Goal: Transaction & Acquisition: Purchase product/service

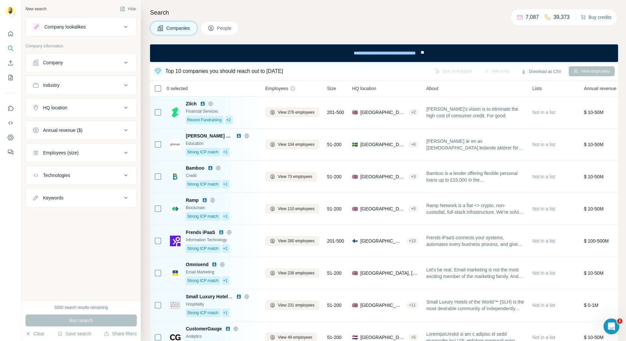
click at [592, 18] on button "Buy credits" at bounding box center [595, 17] width 31 height 9
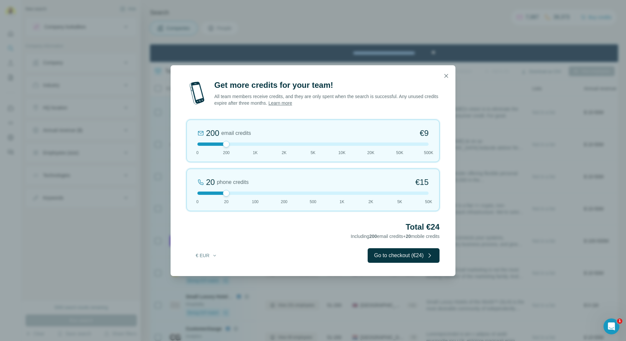
click at [223, 150] on span "200" at bounding box center [226, 153] width 7 height 6
click at [252, 145] on div at bounding box center [312, 143] width 231 height 3
drag, startPoint x: 223, startPoint y: 190, endPoint x: 189, endPoint y: 191, distance: 34.4
click at [189, 191] on div "0 phone credits €0 [PHONE_NUMBER] 1K 2K 5K 50K" at bounding box center [312, 189] width 253 height 42
click at [370, 147] on div "1K email credits €42 0 200 1K 2K 5K 10K 20K 50K 500K" at bounding box center [312, 140] width 253 height 42
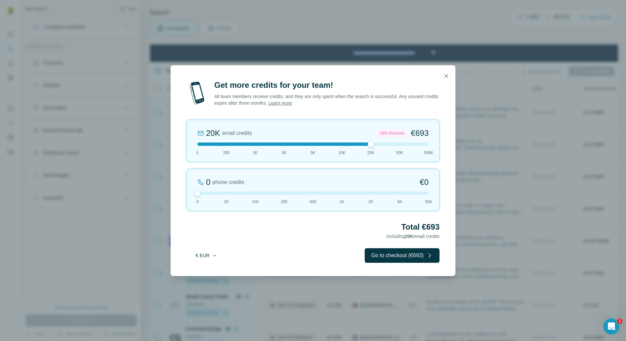
click at [202, 257] on button "€ EUR" at bounding box center [206, 255] width 31 height 12
click at [210, 270] on div "$ USD" at bounding box center [220, 269] width 56 height 7
click at [400, 142] on div at bounding box center [312, 143] width 231 height 3
click at [422, 144] on div at bounding box center [312, 143] width 231 height 3
click at [372, 145] on div at bounding box center [312, 143] width 231 height 3
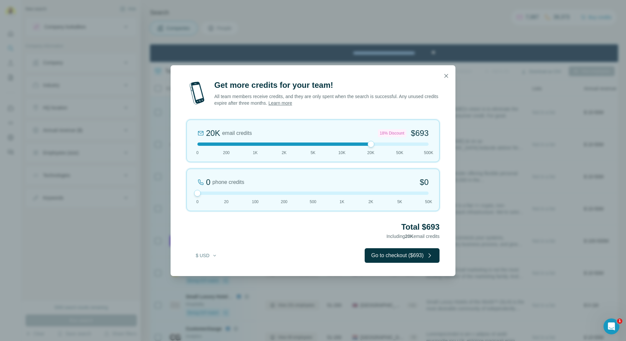
click at [341, 146] on div "20K email credits 18% Discount $693 0 200 1K 2K 5K 10K 20K 50K 500K" at bounding box center [312, 140] width 253 height 42
click at [362, 147] on div "10K email credits 12% Discount $370 0 200 1K 2K 5K 10K 20K 50K 500K" at bounding box center [312, 140] width 253 height 42
click at [224, 144] on div at bounding box center [312, 143] width 231 height 3
click at [200, 144] on div at bounding box center [312, 143] width 231 height 3
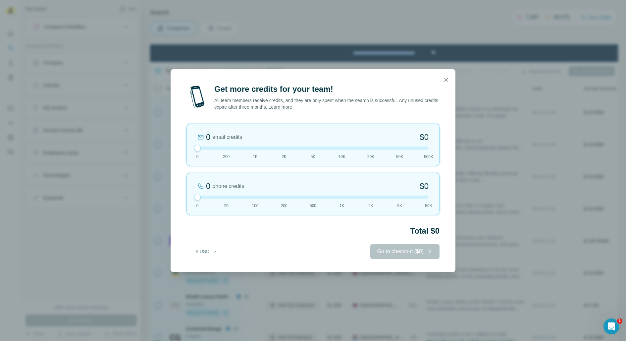
click at [262, 149] on div at bounding box center [312, 147] width 231 height 3
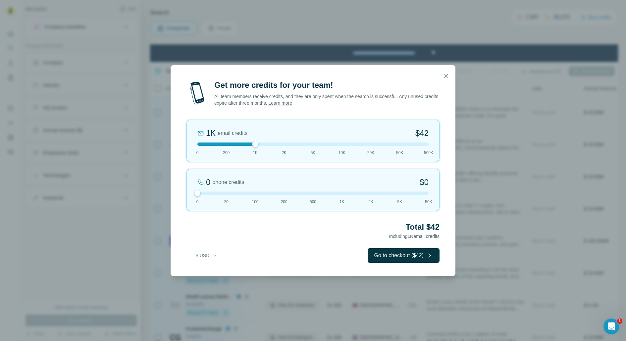
click at [298, 144] on div at bounding box center [312, 143] width 231 height 3
click at [334, 150] on div "2K email credits 5% Discount $80 0 200 1K 2K 5K 10K 20K 50K 500K" at bounding box center [312, 140] width 253 height 42
click at [347, 149] on div "10K email credits 12% Discount $370 0 200 1K 2K 5K 10K 20K 50K 500K" at bounding box center [312, 140] width 253 height 42
click at [366, 144] on div at bounding box center [312, 143] width 231 height 3
click at [385, 145] on div at bounding box center [312, 143] width 231 height 3
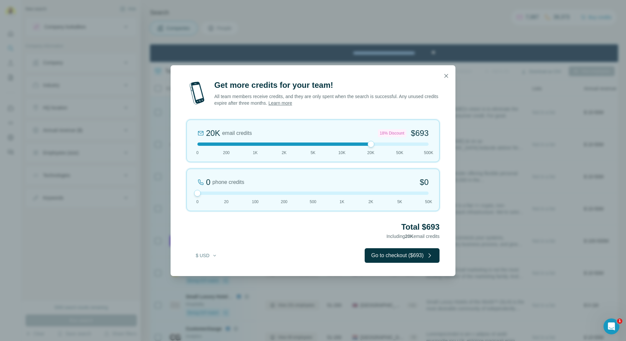
click at [213, 194] on div at bounding box center [312, 192] width 231 height 3
click at [235, 193] on div at bounding box center [312, 192] width 231 height 3
click at [257, 193] on div at bounding box center [312, 192] width 231 height 3
click at [277, 193] on div at bounding box center [312, 192] width 231 height 3
click at [310, 192] on div at bounding box center [312, 192] width 231 height 3
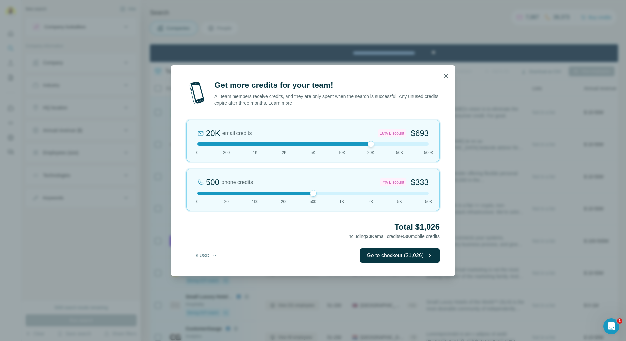
click at [343, 196] on div "500 phone credits 7% Discount $333 0 20 100 200 500 1K 2K 5K 50K" at bounding box center [312, 189] width 253 height 42
click at [372, 196] on div "1K phone credits 12% Discount $634 0 20 100 200 500 1K 2K 5K 50K" at bounding box center [312, 189] width 253 height 42
click at [399, 189] on div "2K phone credits 18% Discount $1,188 0 20 100 200 500 1K 2K 5K 50K" at bounding box center [312, 189] width 253 height 42
click at [419, 193] on div at bounding box center [312, 192] width 231 height 3
click at [227, 191] on div at bounding box center [312, 192] width 231 height 3
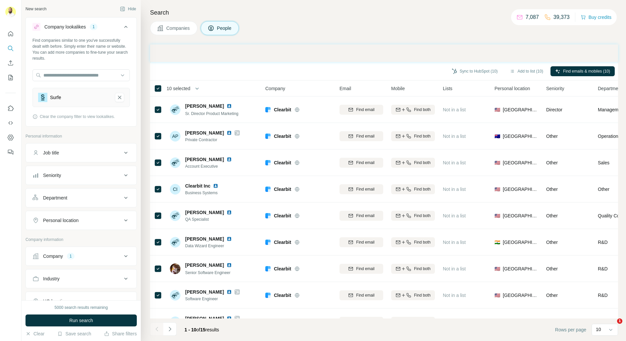
click at [595, 17] on button "Buy credits" at bounding box center [595, 17] width 31 height 9
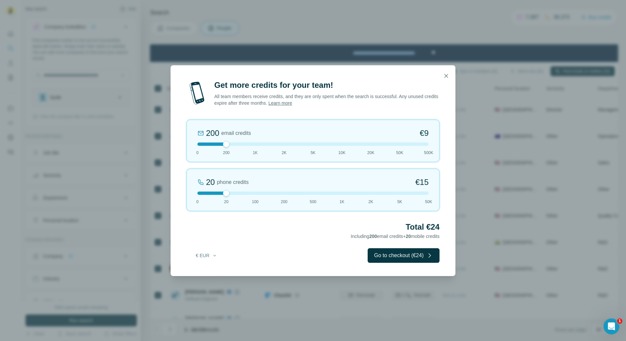
click at [368, 142] on div at bounding box center [312, 143] width 231 height 3
click at [209, 255] on button "€ EUR" at bounding box center [206, 255] width 31 height 12
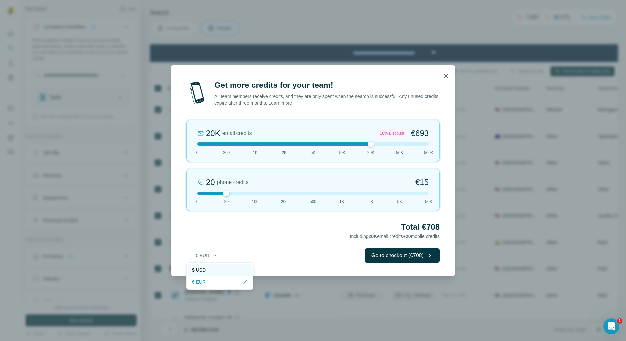
click at [205, 273] on div "$ USD" at bounding box center [220, 270] width 64 height 12
click at [381, 146] on div "20K email credits 18% Discount $693 0 200 1K 2K 5K 10K 20K 50K 500K" at bounding box center [312, 140] width 253 height 42
click at [413, 146] on div "20K email credits 18% Discount $693 0 200 1K 2K 5K 10K 20K 50K 500K" at bounding box center [312, 140] width 253 height 42
click at [373, 146] on div "50K email credits 25% Discount $1,575 0 200 1K 2K 5K 10K 20K 50K 500K" at bounding box center [312, 140] width 253 height 42
click at [344, 146] on div "20K email credits 18% Discount $693 0 200 1K 2K 5K 10K 20K 50K 500K" at bounding box center [312, 140] width 253 height 42
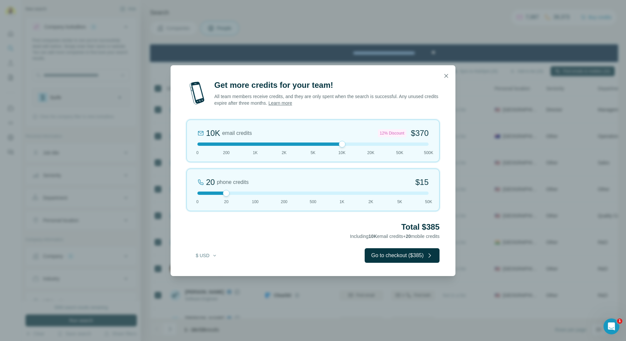
click at [318, 148] on div "10K email credits 12% Discount $370 0 200 1K 2K 5K 10K 20K 50K 500K" at bounding box center [312, 140] width 253 height 42
click at [283, 148] on div "5K email credits 8% Discount $194 0 200 1K 2K 5K 10K 20K 50K 500K" at bounding box center [312, 140] width 253 height 42
click at [247, 148] on div "2K email credits 5% Discount $80 0 200 1K 2K 5K 10K 20K 50K 500K" at bounding box center [312, 140] width 253 height 42
click at [218, 147] on div "1K email credits $42 0 200 1K 2K 5K 10K 20K 50K 500K" at bounding box center [312, 140] width 253 height 42
click at [196, 148] on div "200 email credits $9 0 200 1K 2K 5K 10K 20K 50K 500K" at bounding box center [312, 140] width 253 height 42
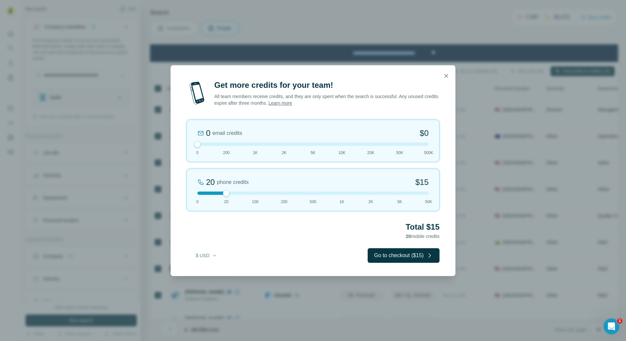
click at [239, 146] on div "0 email credits $0 0 200 1K 2K 5K 10K 20K 50K 500K" at bounding box center [312, 140] width 253 height 42
click at [287, 144] on div at bounding box center [312, 143] width 231 height 3
click at [341, 142] on div at bounding box center [312, 143] width 231 height 3
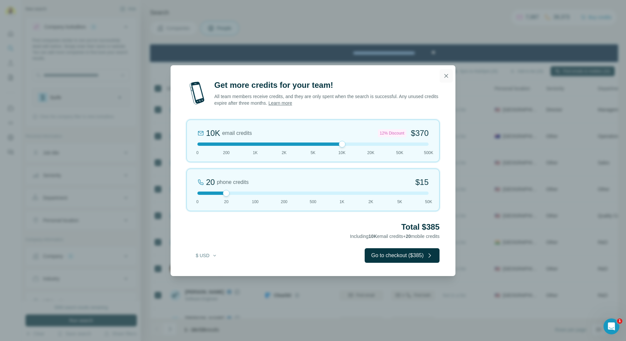
click at [450, 76] on button "button" at bounding box center [445, 75] width 13 height 13
